Goal: Information Seeking & Learning: Learn about a topic

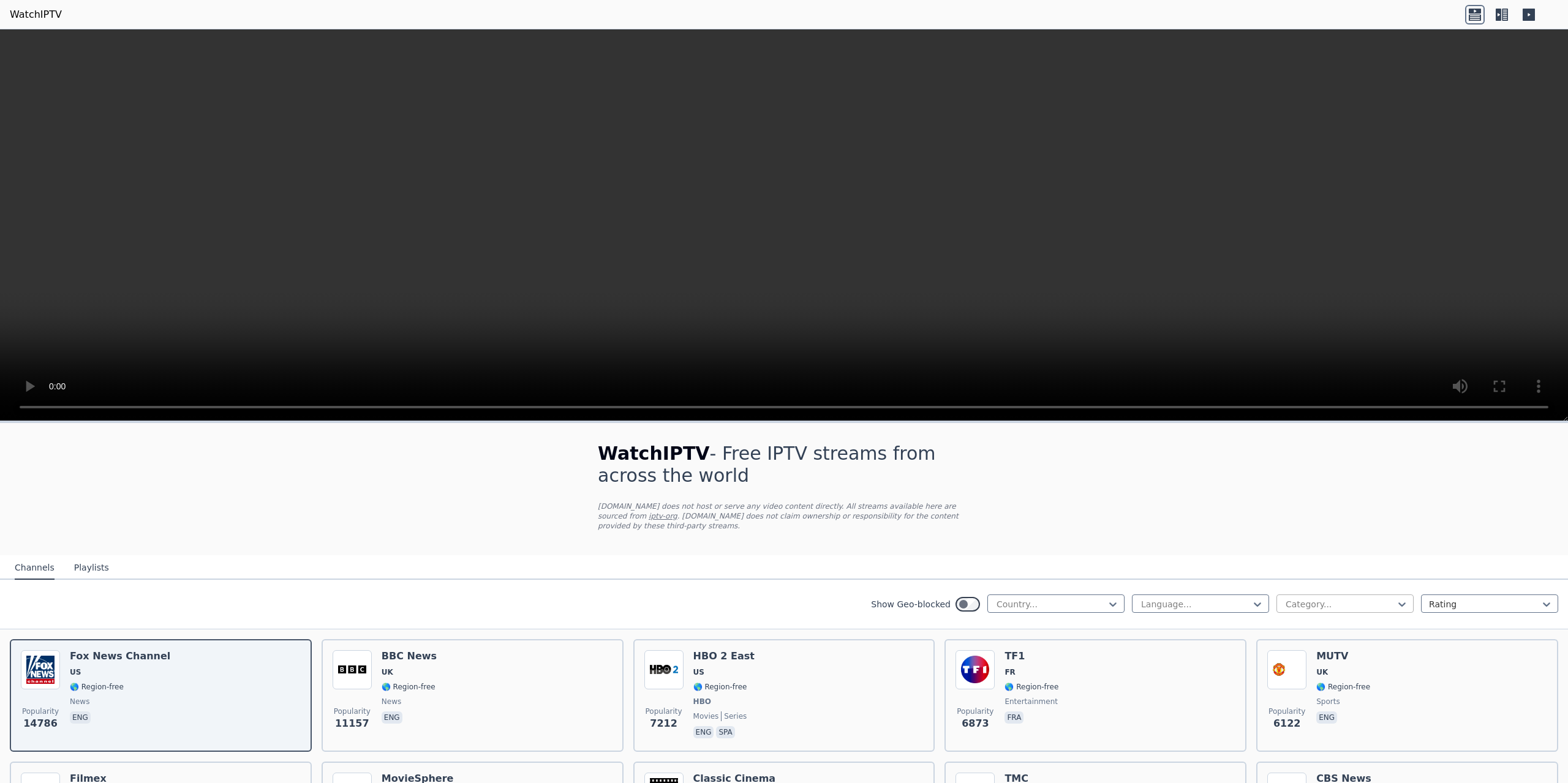
click at [1276, 594] on div "Category..." at bounding box center [1344, 603] width 137 height 18
click at [1094, 598] on div at bounding box center [1051, 604] width 112 height 13
type input "**"
click at [1051, 642] on div "[GEOGRAPHIC_DATA]" at bounding box center [1055, 653] width 137 height 22
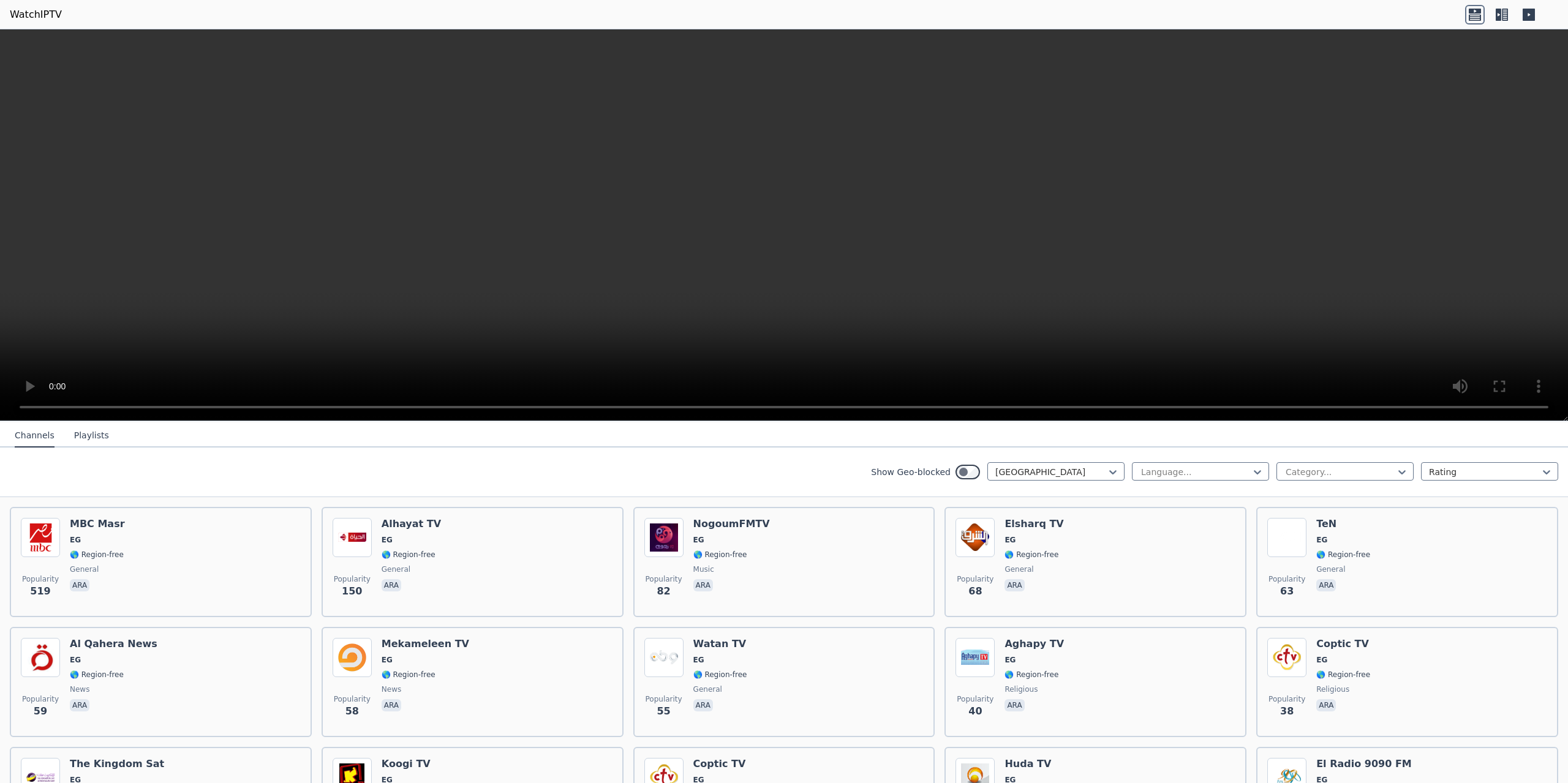
scroll to position [184, 0]
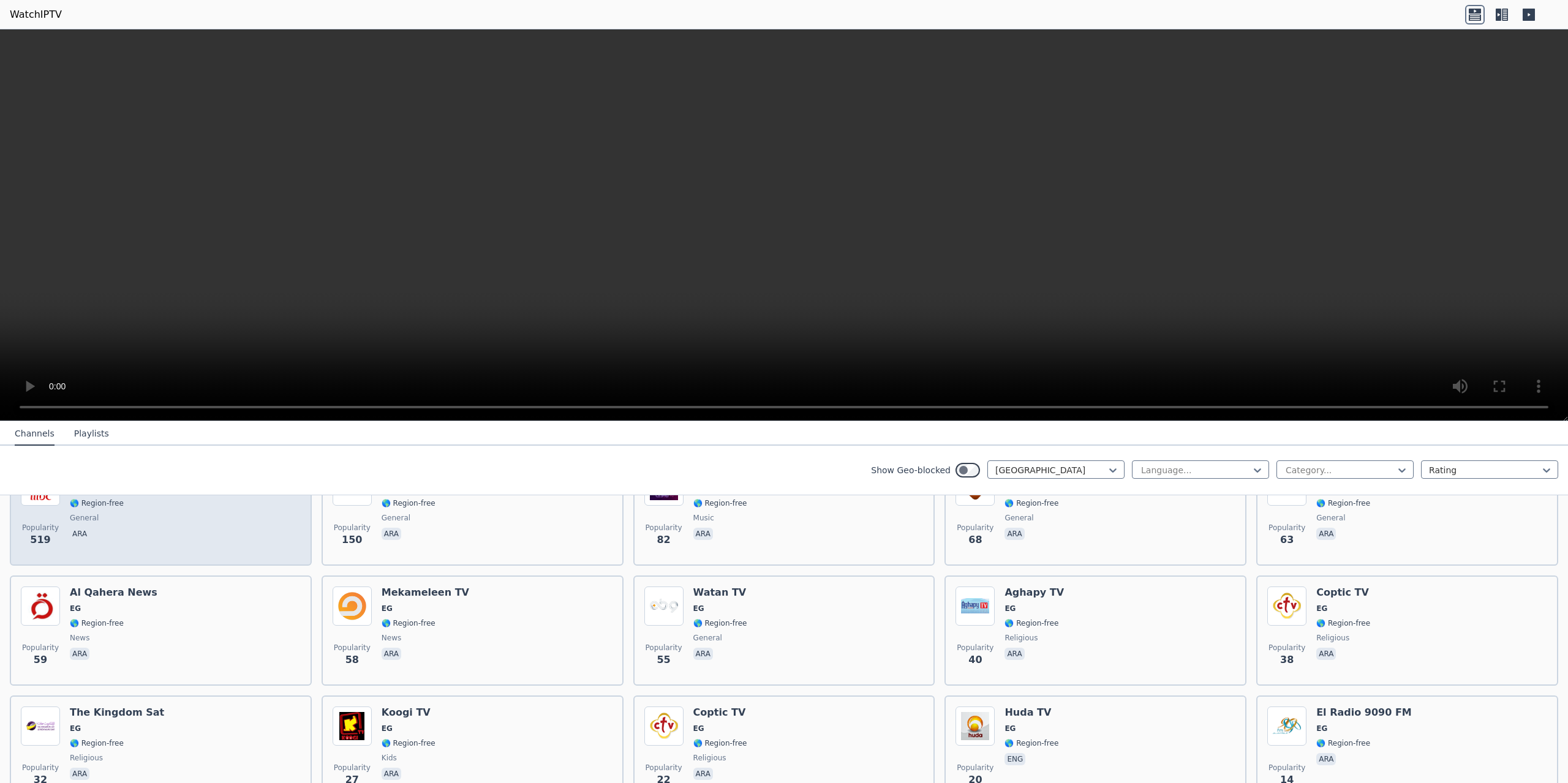
click at [237, 532] on div "Popularity 519 MBC Masr EG 🌎 Region-free general ara" at bounding box center [160, 511] width 280 height 89
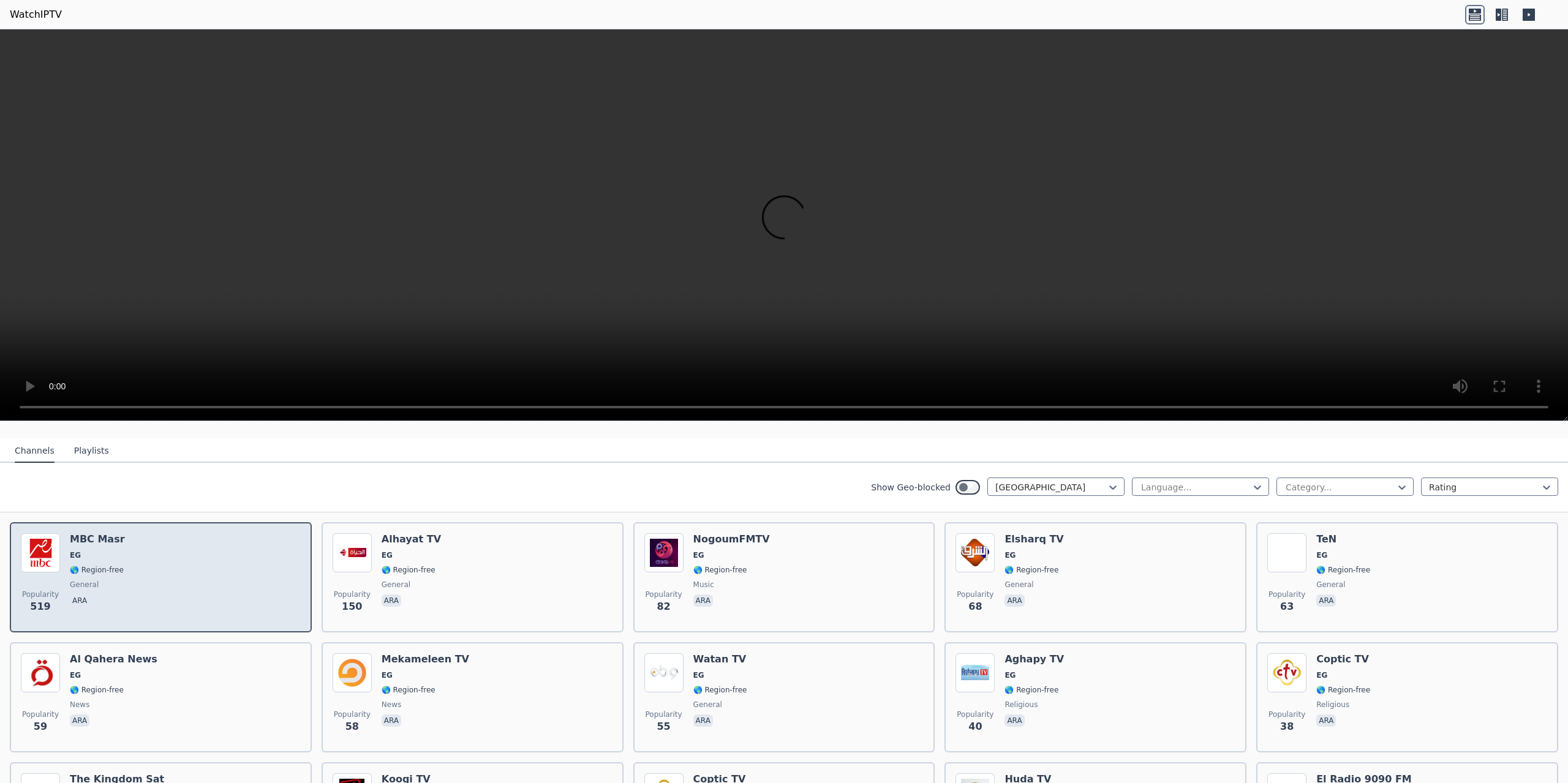
scroll to position [123, 0]
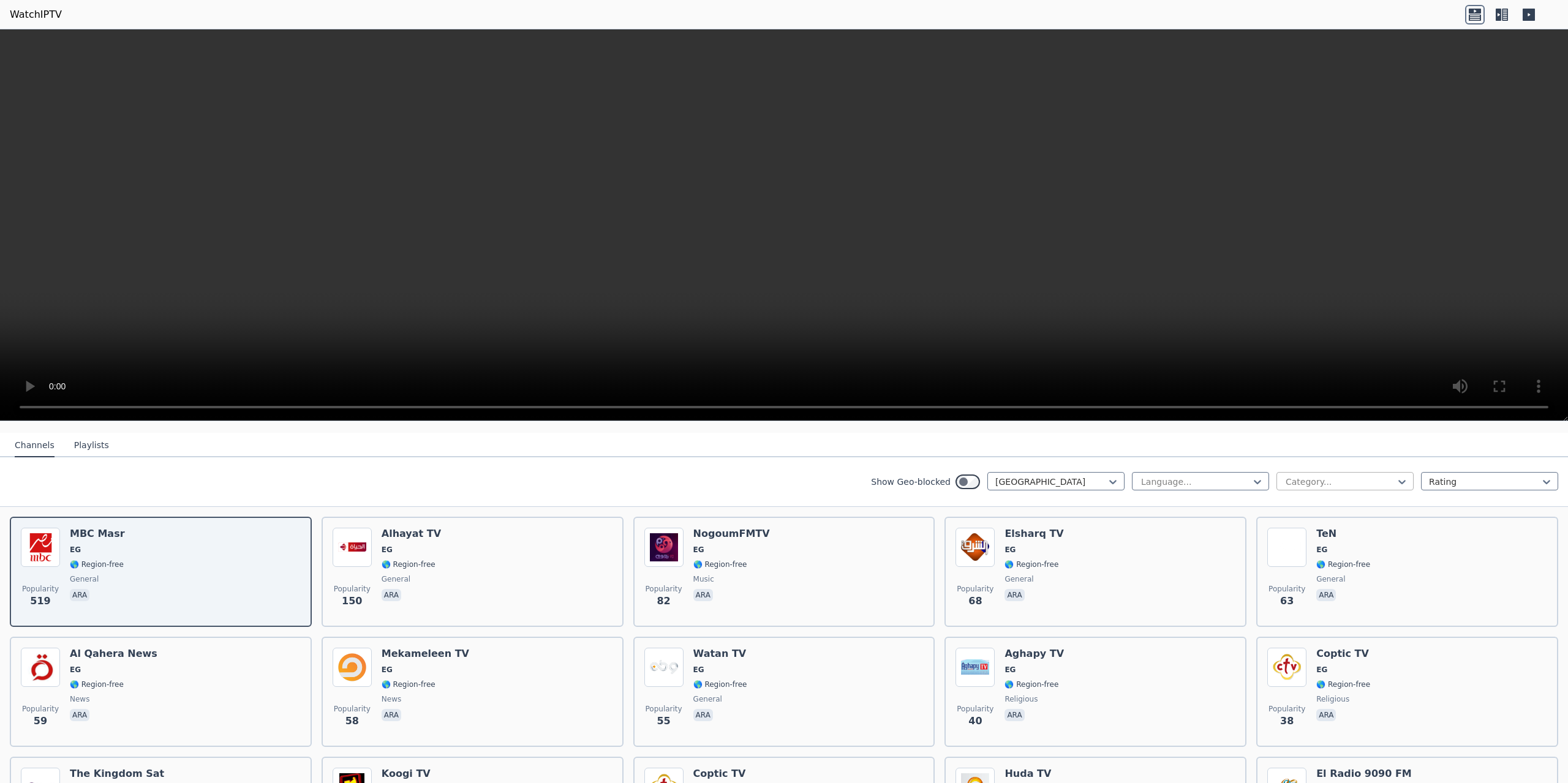
click at [1295, 476] on div at bounding box center [1339, 481] width 112 height 13
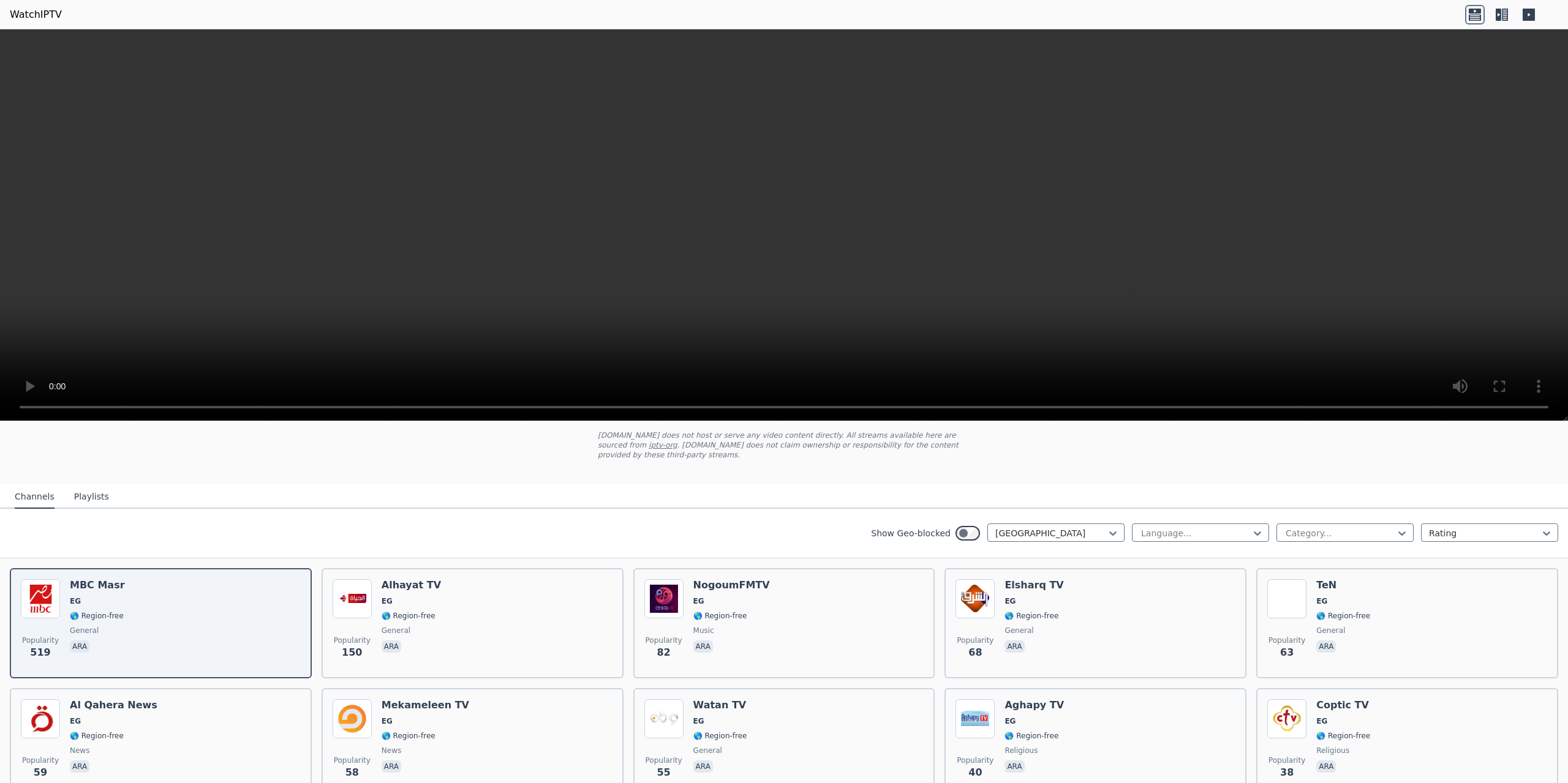
scroll to position [62, 0]
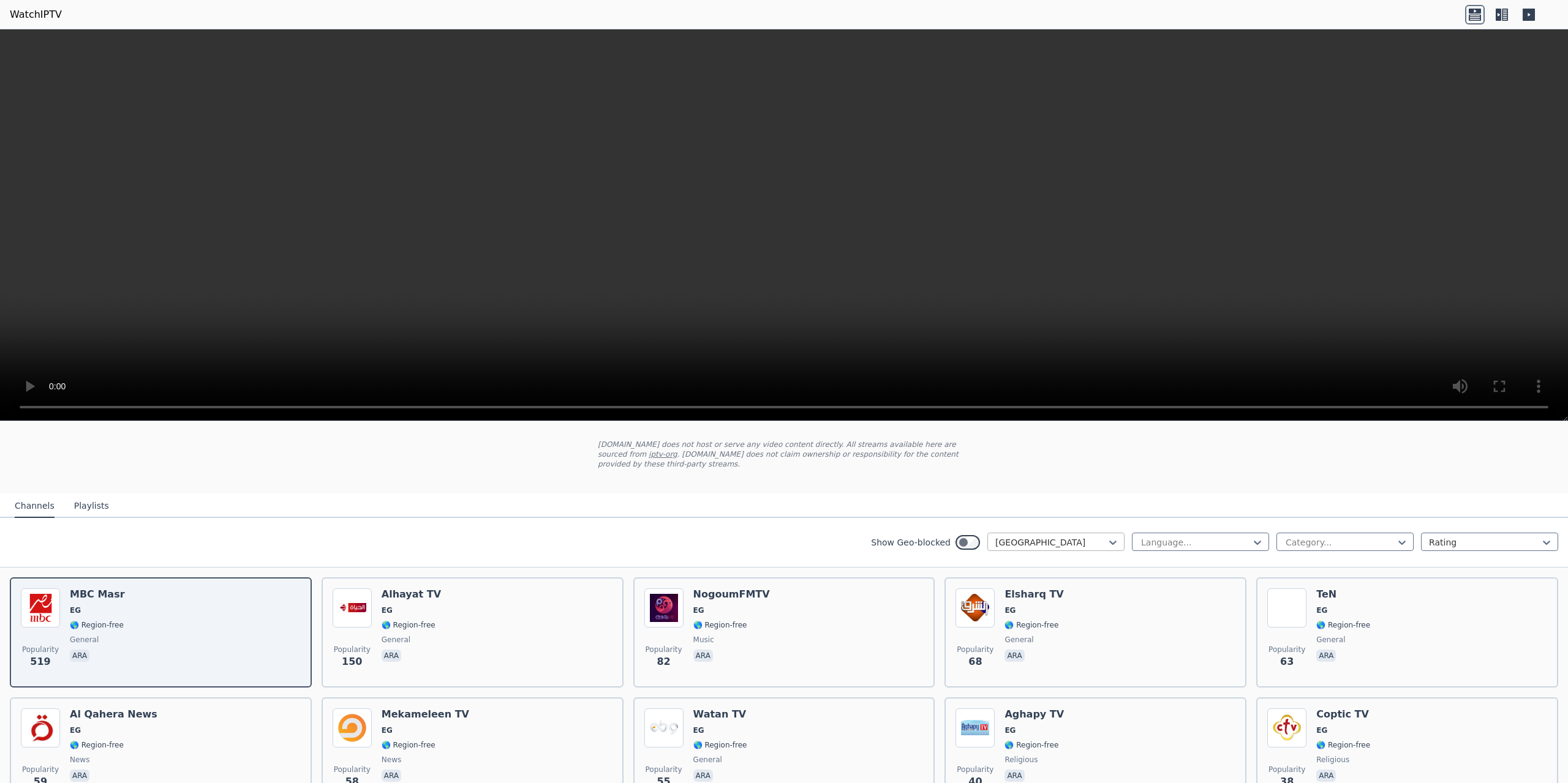
click at [1036, 537] on div at bounding box center [1051, 543] width 112 height 13
type input "**"
click at [1036, 537] on div at bounding box center [1051, 543] width 112 height 13
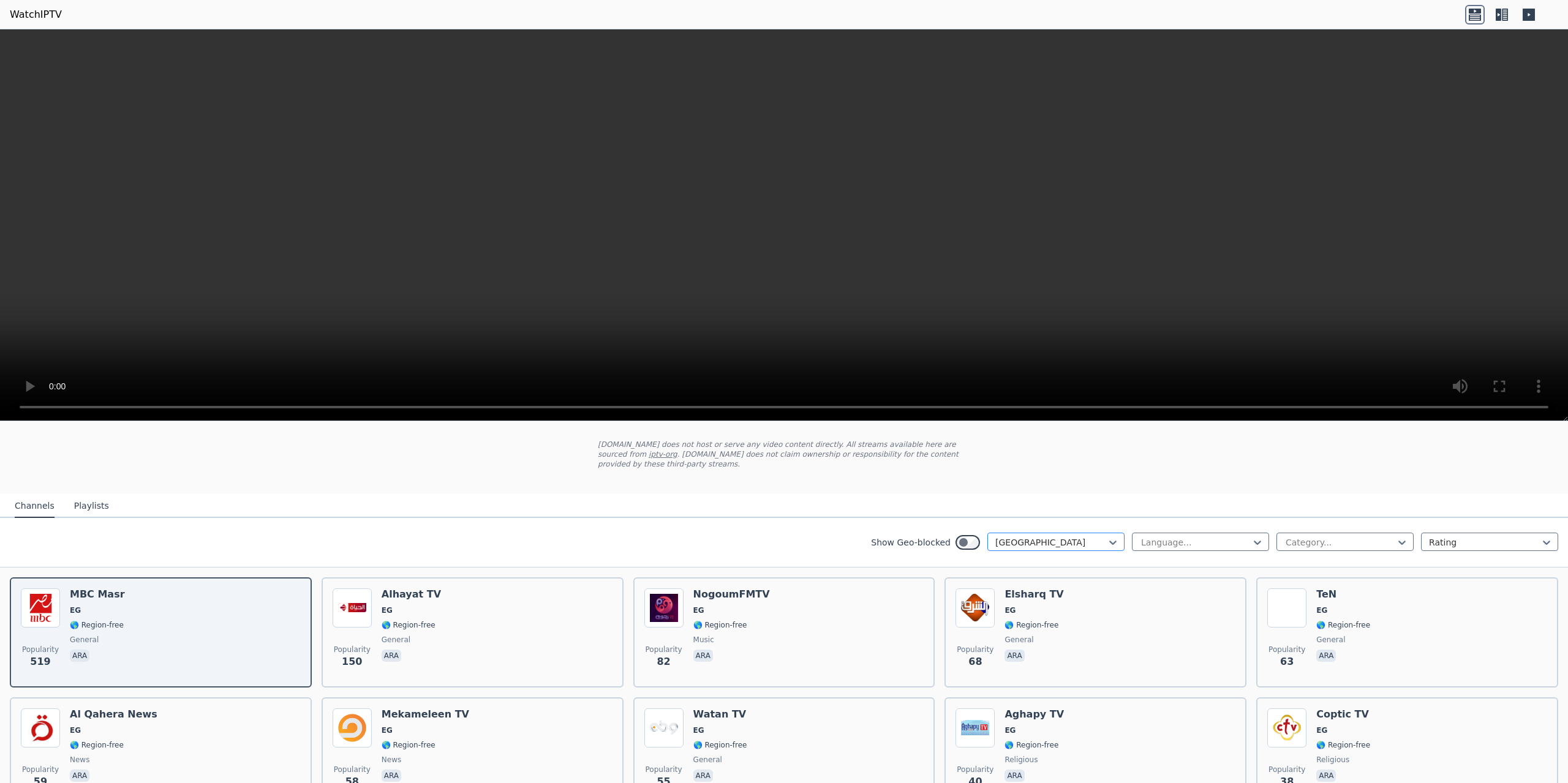
click at [1034, 537] on div at bounding box center [1051, 543] width 112 height 13
type input "**"
click at [994, 713] on div "[GEOGRAPHIC_DATA]" at bounding box center [1055, 724] width 137 height 22
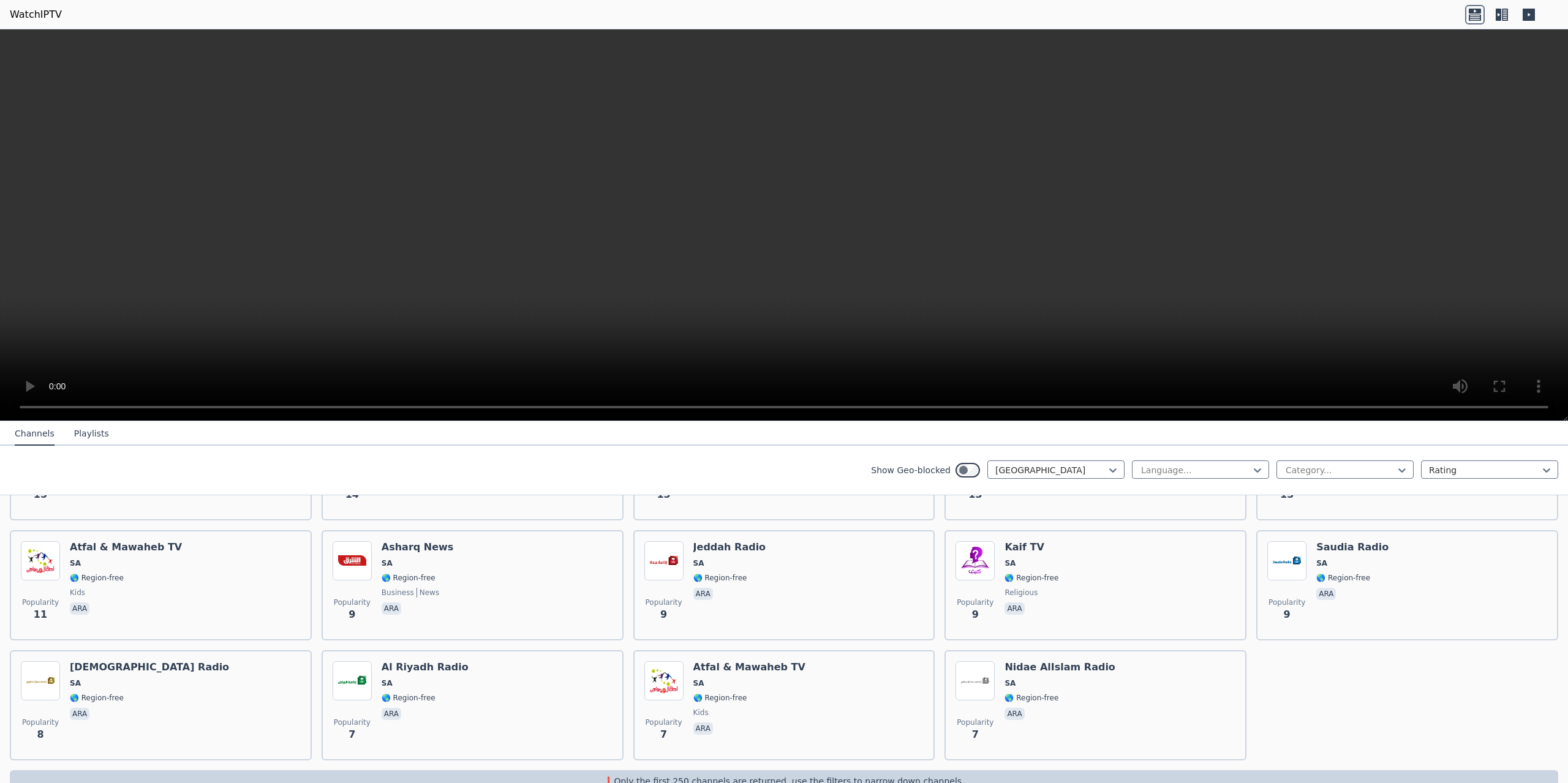
scroll to position [852, 0]
